Goal: Transaction & Acquisition: Download file/media

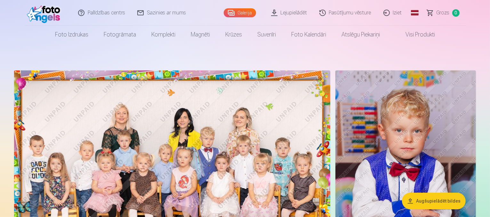
click at [301, 11] on link "Lejupielādēt" at bounding box center [289, 13] width 48 height 26
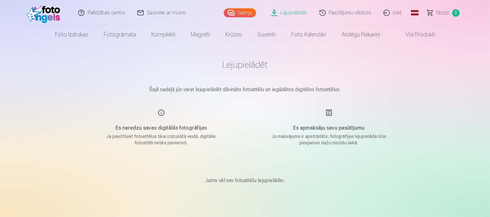
click at [242, 11] on link "Galerija" at bounding box center [240, 12] width 32 height 9
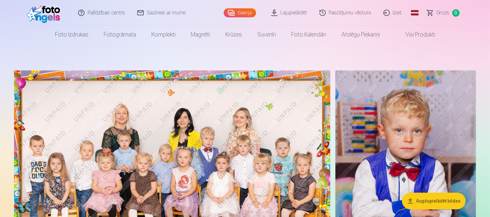
click at [261, 122] on img at bounding box center [172, 175] width 316 height 211
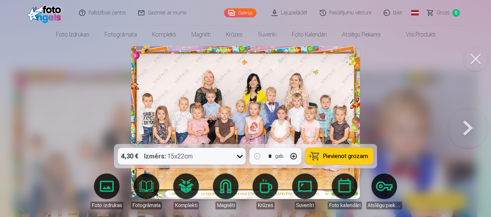
click at [469, 55] on button at bounding box center [476, 59] width 26 height 26
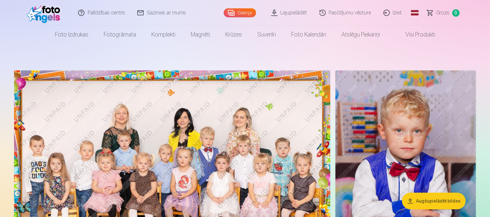
click at [303, 17] on link "Lejupielādēt" at bounding box center [289, 13] width 48 height 26
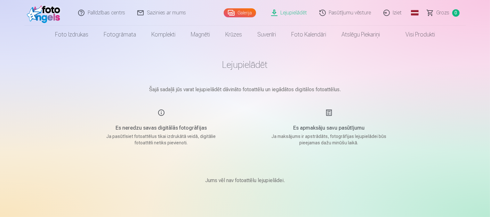
click at [339, 11] on link "Pasūtījumu vēsture" at bounding box center [346, 13] width 64 height 26
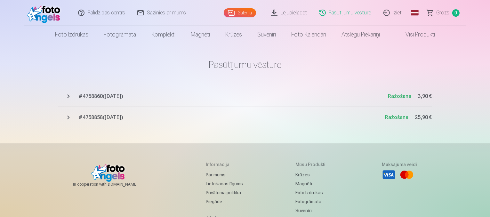
click at [51, 17] on img at bounding box center [45, 13] width 37 height 20
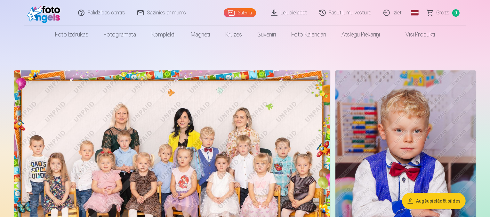
click at [285, 11] on link "Lejupielādēt" at bounding box center [289, 13] width 48 height 26
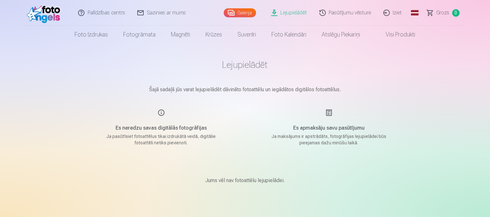
click at [248, 9] on link "Galerija" at bounding box center [240, 12] width 32 height 9
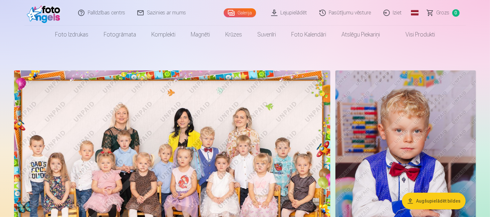
click at [288, 13] on link "Lejupielādēt" at bounding box center [289, 13] width 48 height 26
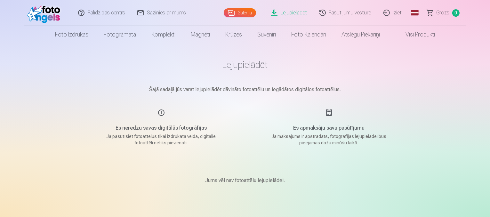
click at [232, 70] on h1 "Lejupielādēt" at bounding box center [245, 65] width 320 height 12
click at [410, 39] on link "Visi produkti" at bounding box center [414, 35] width 55 height 18
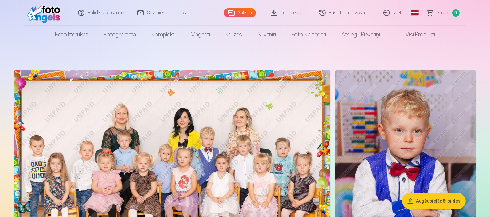
click at [287, 10] on link "Lejupielādēt" at bounding box center [289, 13] width 48 height 26
click at [290, 15] on link "Lejupielādēt" at bounding box center [289, 13] width 48 height 26
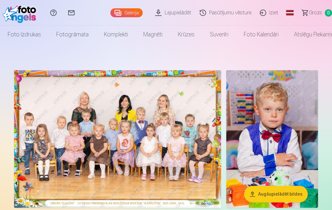
click at [174, 14] on link "Lejupielādēt" at bounding box center [174, 13] width 44 height 26
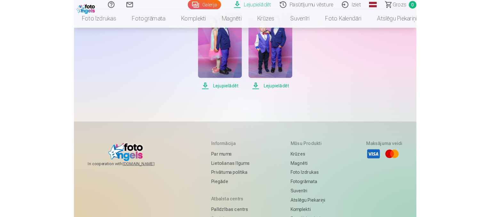
scroll to position [594, 0]
